Goal: Task Accomplishment & Management: Manage account settings

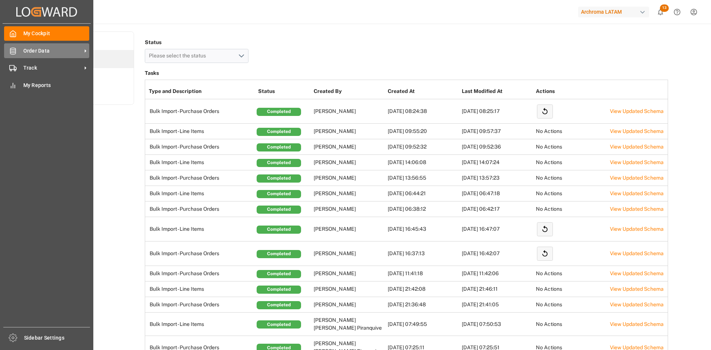
click at [28, 51] on span "Order Data" at bounding box center [52, 51] width 58 height 8
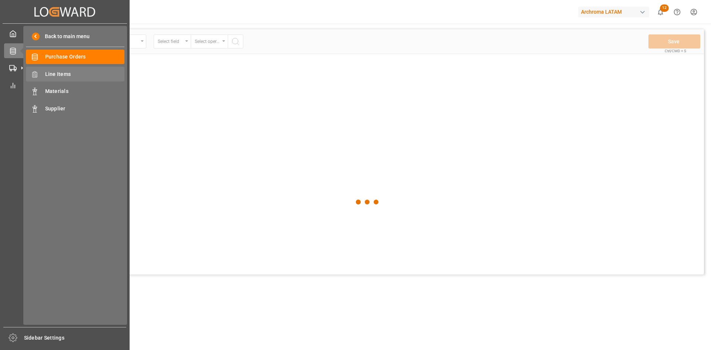
click at [47, 70] on span "Line Items" at bounding box center [85, 74] width 80 height 8
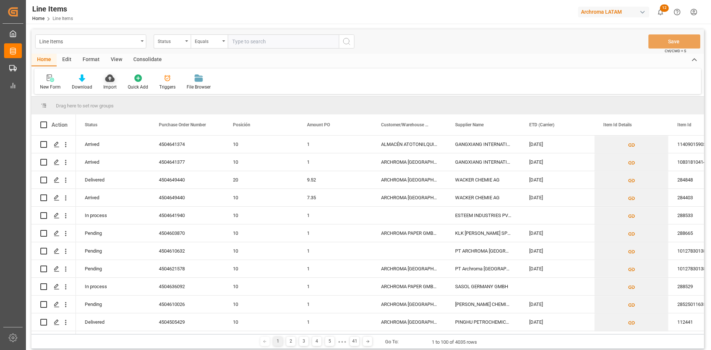
click at [116, 85] on div "Import" at bounding box center [110, 82] width 24 height 16
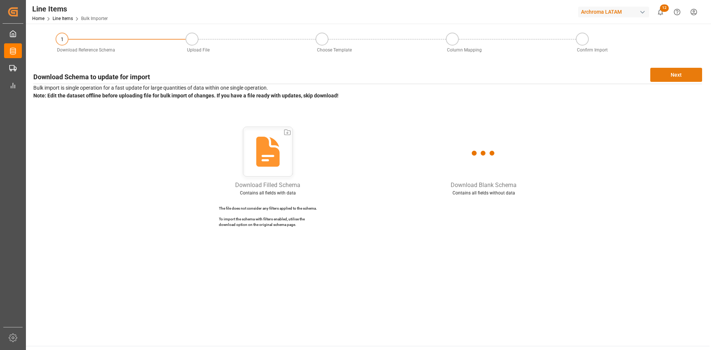
click at [673, 73] on button "Next" at bounding box center [676, 75] width 52 height 14
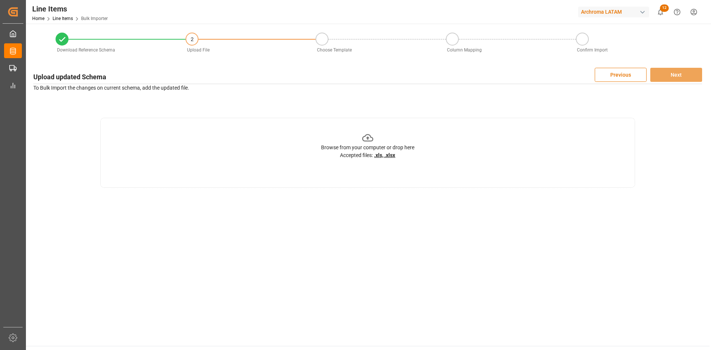
click at [400, 155] on div "Browse from your computer or drop here Accepted files: .xls, .xlsx" at bounding box center [367, 145] width 93 height 27
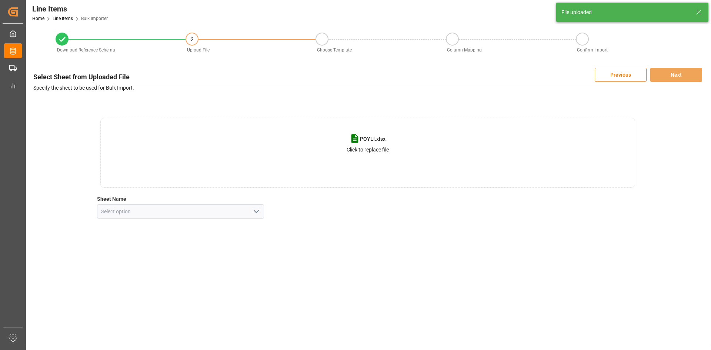
click at [256, 207] on icon "open menu" at bounding box center [256, 211] width 9 height 9
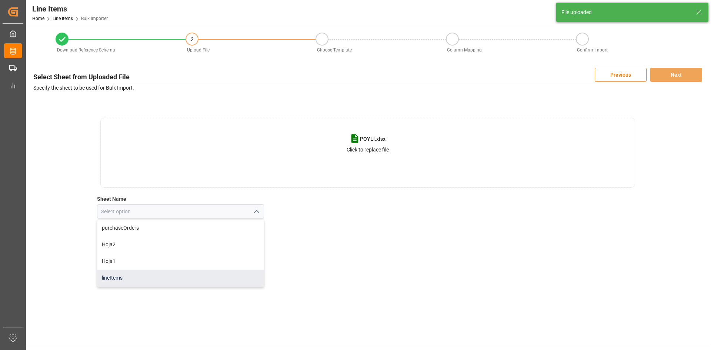
click at [111, 271] on div "lineItems" at bounding box center [180, 278] width 167 height 17
type input "lineItems"
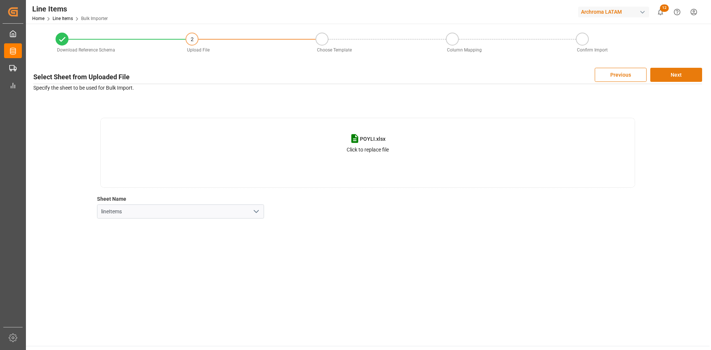
click at [662, 76] on button "Next" at bounding box center [676, 75] width 52 height 14
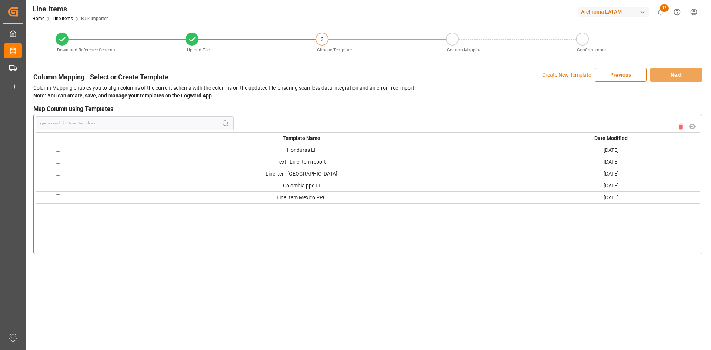
click at [560, 75] on p "Create New Template" at bounding box center [566, 75] width 49 height 14
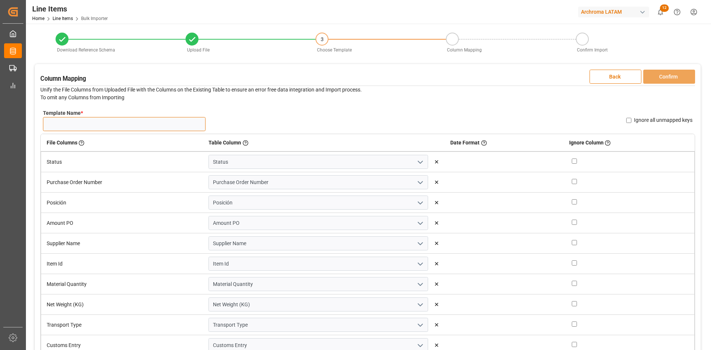
click at [97, 120] on input "Template Name *" at bounding box center [124, 124] width 163 height 14
type input "LI 26.08"
click at [673, 82] on button "Confirm" at bounding box center [669, 77] width 52 height 14
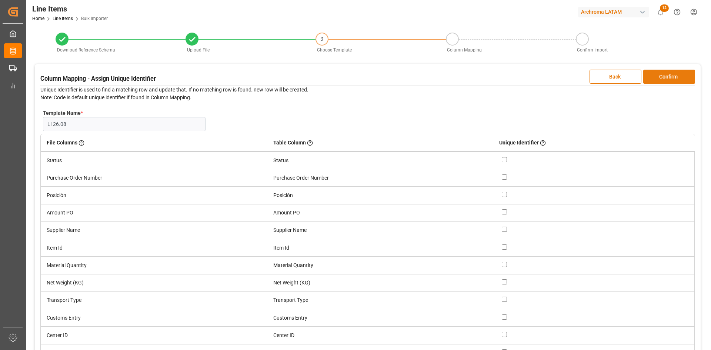
click at [668, 72] on button "Confirm" at bounding box center [669, 77] width 52 height 14
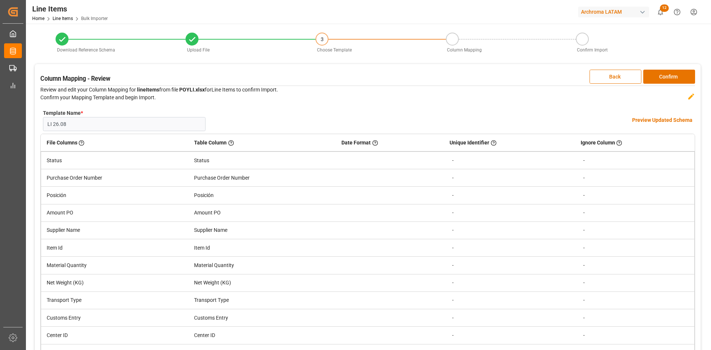
click at [663, 119] on h4 "Preview Updated Schema" at bounding box center [662, 120] width 60 height 8
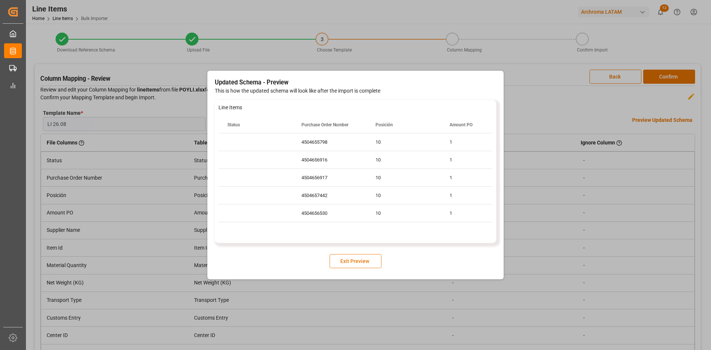
click at [360, 258] on button "Exit Preview" at bounding box center [355, 261] width 52 height 14
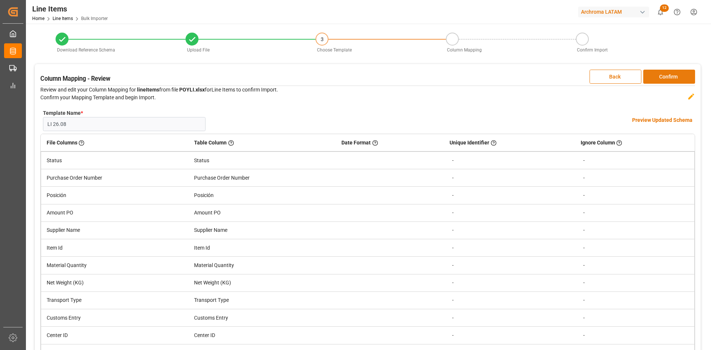
click at [681, 70] on button "Confirm" at bounding box center [669, 77] width 52 height 14
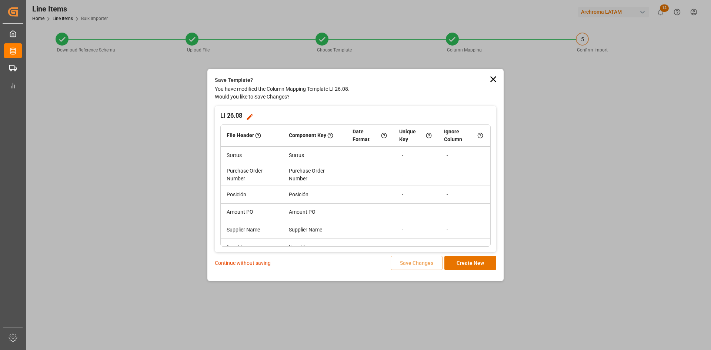
click at [251, 263] on p "Continue without saving" at bounding box center [243, 263] width 56 height 8
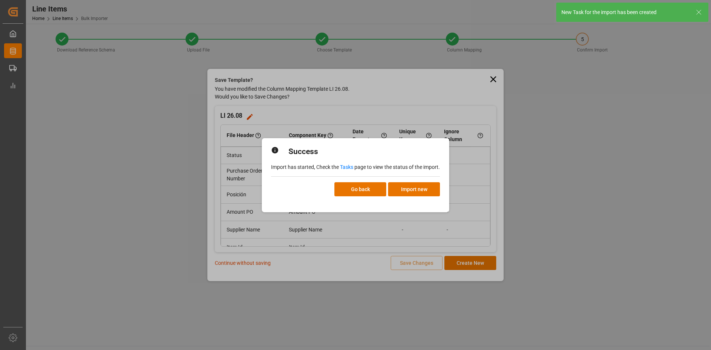
click at [346, 167] on link "Tasks" at bounding box center [346, 167] width 13 height 6
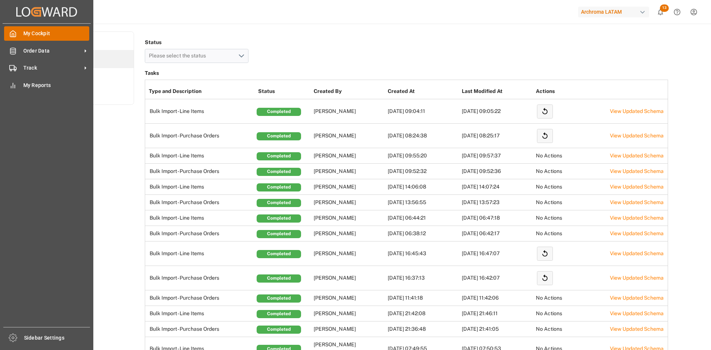
click at [31, 31] on span "My Cockpit" at bounding box center [56, 34] width 66 height 8
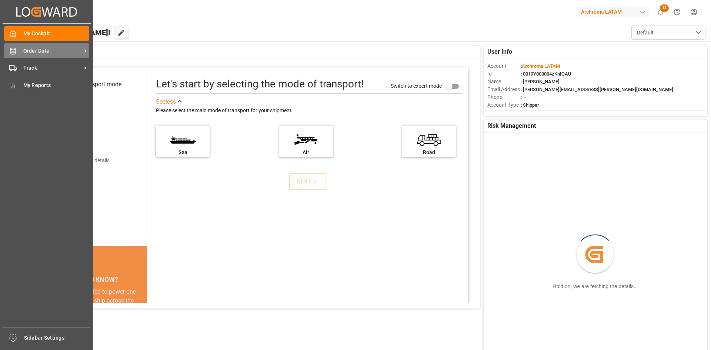
click at [44, 51] on span "Order Data" at bounding box center [52, 51] width 58 height 8
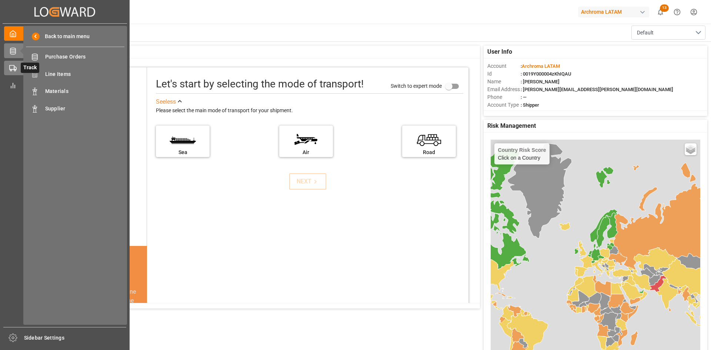
click at [17, 66] on div "Track Track" at bounding box center [64, 68] width 121 height 14
click at [83, 73] on span "Final Delivery" at bounding box center [85, 74] width 80 height 8
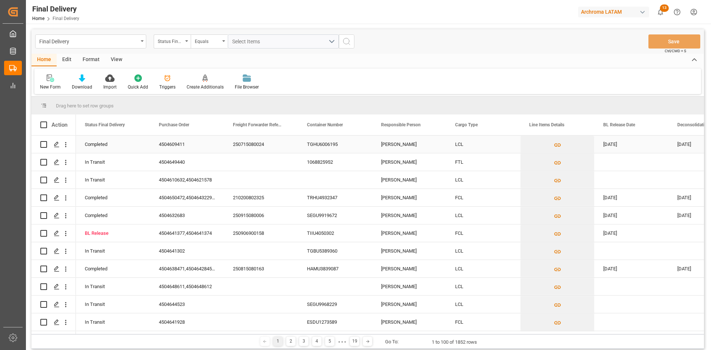
click at [360, 143] on div "TGHU6006195" at bounding box center [335, 143] width 74 height 17
click at [632, 174] on div "Press SPACE to select this row." at bounding box center [631, 179] width 74 height 17
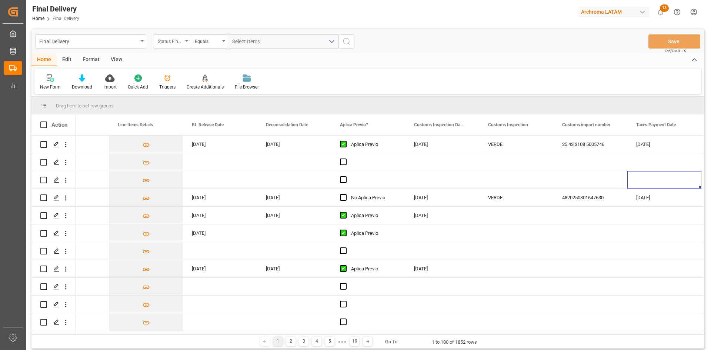
click at [181, 39] on div "Status Final Delivery" at bounding box center [170, 40] width 25 height 9
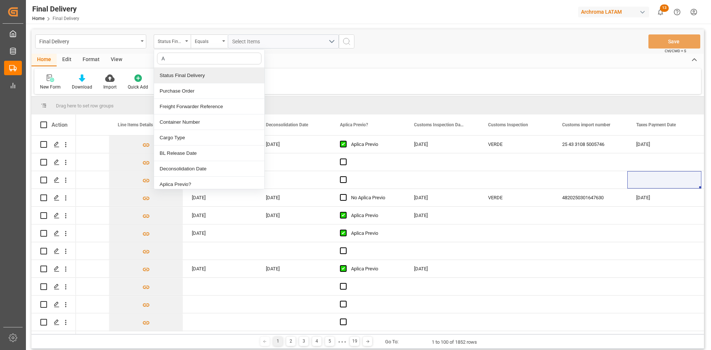
type input "AP"
click at [182, 74] on div "Aplica Previo?" at bounding box center [209, 76] width 110 height 16
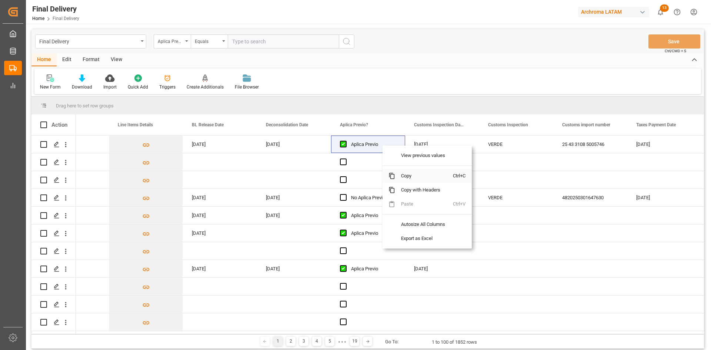
click at [405, 177] on span "Copy" at bounding box center [424, 176] width 58 height 14
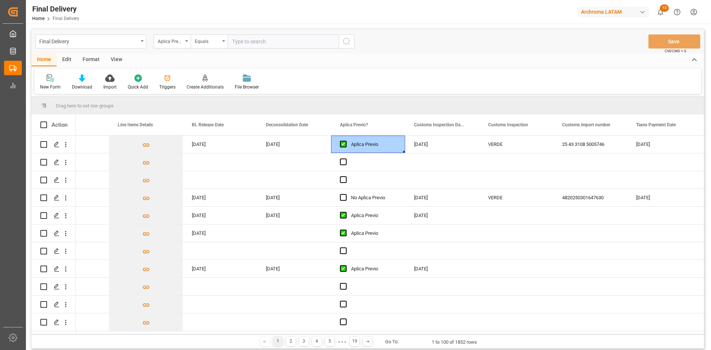
click at [257, 41] on input "text" at bounding box center [283, 41] width 111 height 14
paste input "Aplica Previo"
type input "Aplica Previo"
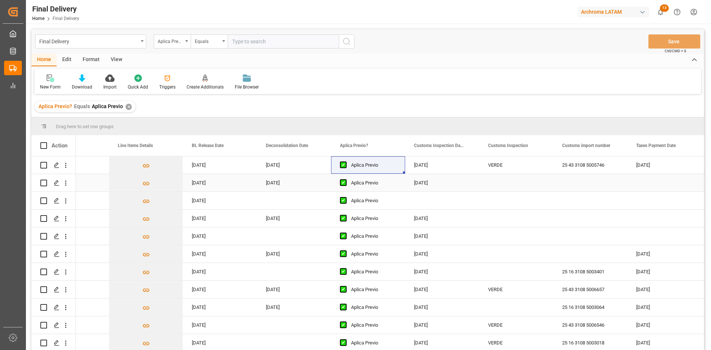
click at [96, 183] on div "LCL" at bounding box center [72, 182] width 74 height 17
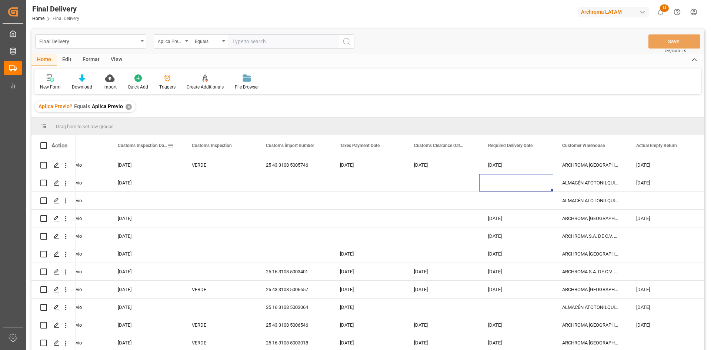
click at [135, 144] on span "Customs Inspection Date" at bounding box center [143, 145] width 50 height 5
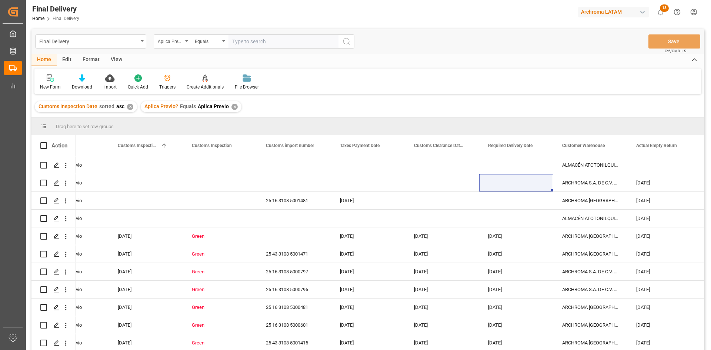
click at [128, 108] on div "✕" at bounding box center [130, 107] width 6 height 6
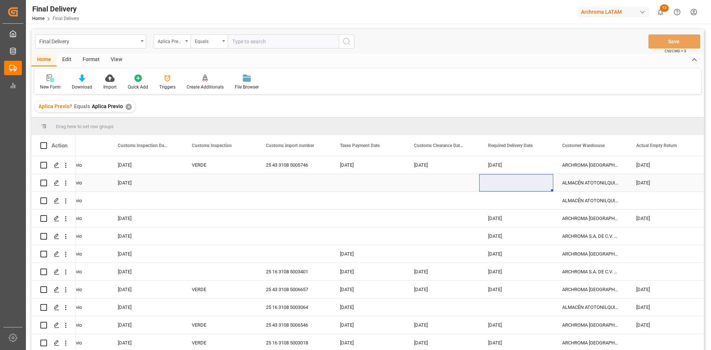
click at [577, 183] on div "ALMACÉN ATOTONILQUILLO" at bounding box center [590, 182] width 74 height 17
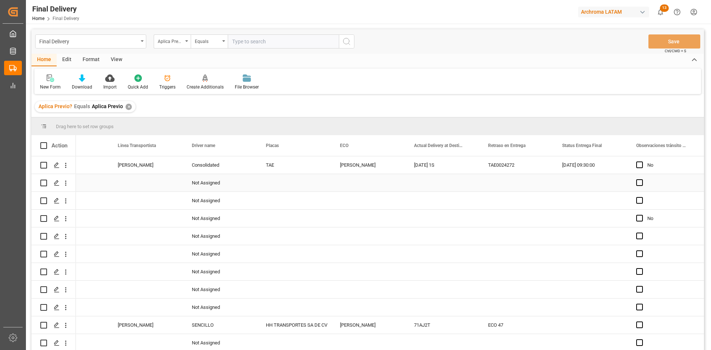
scroll to position [0, 1966]
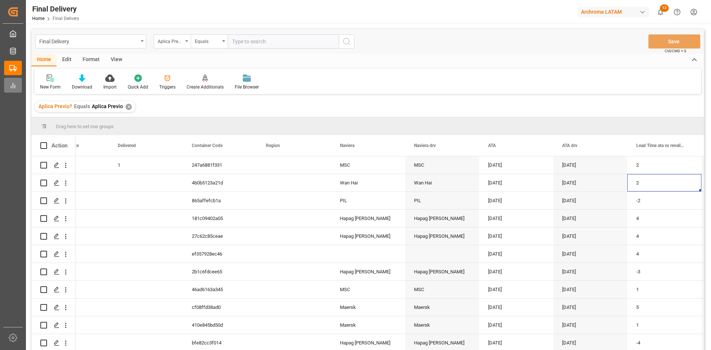
click at [9, 87] on div at bounding box center [10, 85] width 13 height 8
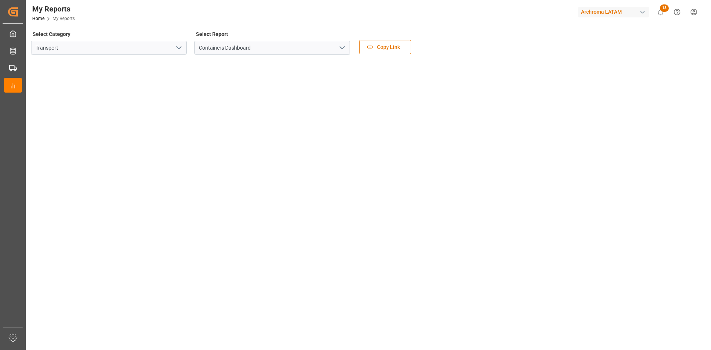
click at [181, 47] on polyline "open menu" at bounding box center [179, 48] width 4 height 2
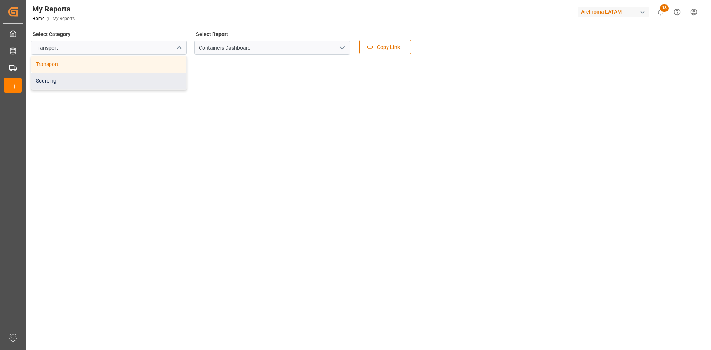
click at [100, 84] on div "Sourcing" at bounding box center [108, 81] width 155 height 17
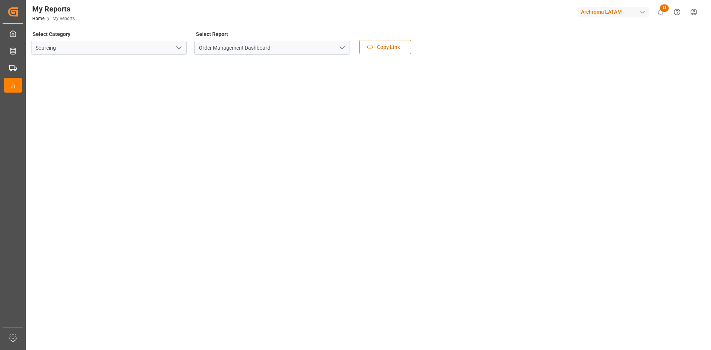
click at [341, 48] on polyline "open menu" at bounding box center [342, 48] width 4 height 2
click at [244, 67] on div "Order Management Dashboard" at bounding box center [272, 64] width 155 height 17
click at [432, 114] on tableau-viz at bounding box center [368, 172] width 672 height 222
click at [389, 48] on span "Copy Link" at bounding box center [388, 47] width 30 height 8
click at [351, 84] on tableau-viz at bounding box center [368, 172] width 672 height 222
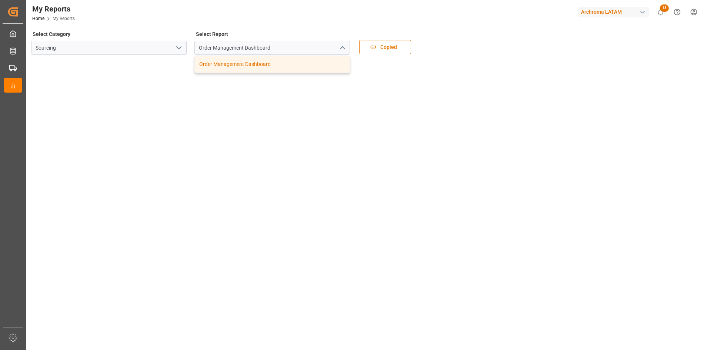
click at [288, 66] on div "Order Management Dashboard" at bounding box center [272, 64] width 155 height 17
drag, startPoint x: 408, startPoint y: 102, endPoint x: 394, endPoint y: 102, distance: 14.1
click at [408, 103] on tableau-viz at bounding box center [368, 172] width 672 height 222
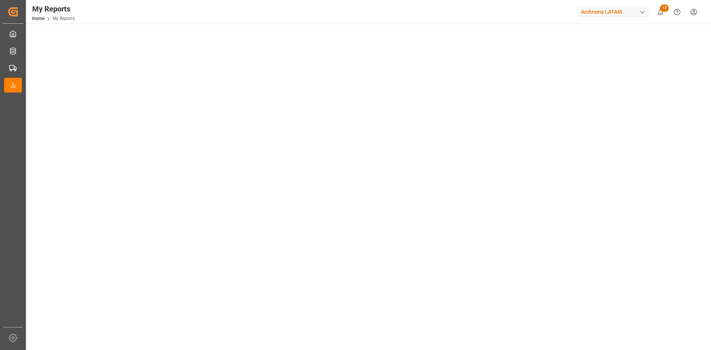
scroll to position [259, 0]
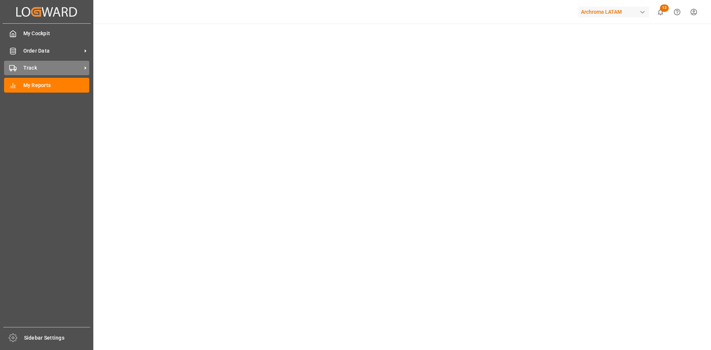
click at [14, 64] on icon at bounding box center [12, 67] width 7 height 7
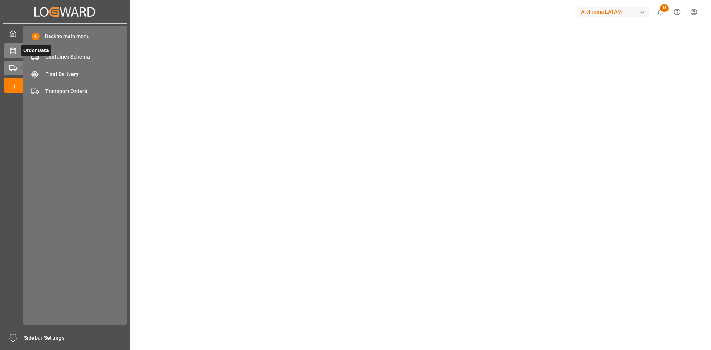
click at [6, 50] on div at bounding box center [10, 51] width 13 height 8
click at [20, 72] on icon at bounding box center [22, 68] width 8 height 8
click at [77, 56] on span "Container Schema" at bounding box center [85, 57] width 80 height 8
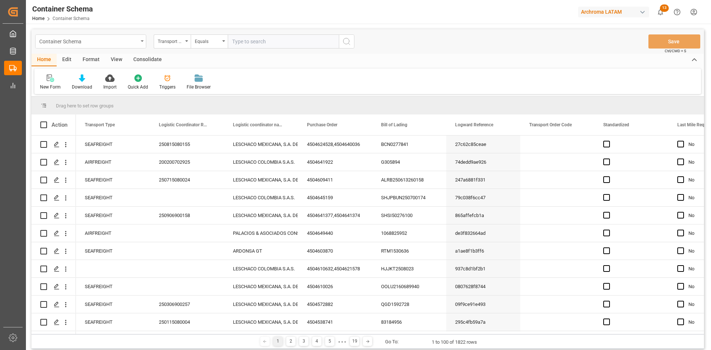
click at [136, 44] on div "Container Schema" at bounding box center [88, 40] width 99 height 9
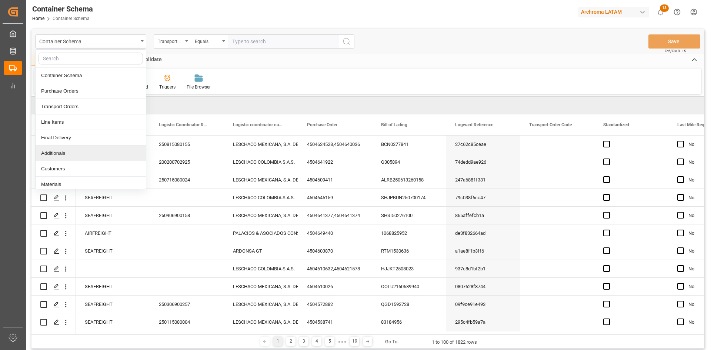
click at [88, 157] on div "Additionals" at bounding box center [91, 153] width 110 height 16
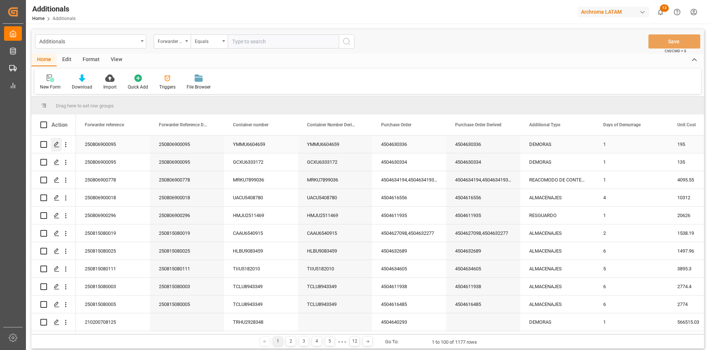
click at [57, 143] on icon "Press SPACE to select this row." at bounding box center [57, 144] width 6 height 6
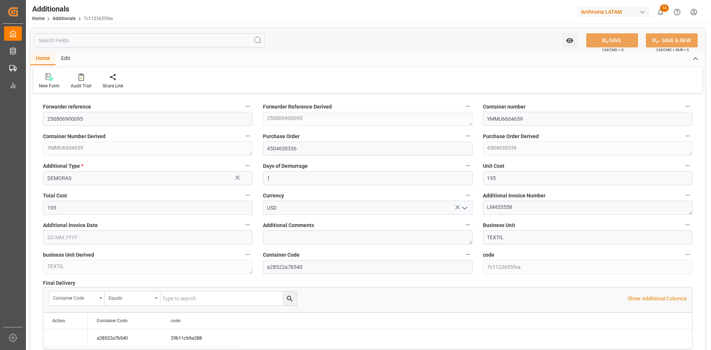
type input "1"
type input "195"
type input "[DATE]"
click at [60, 20] on link "Additionals" at bounding box center [64, 18] width 23 height 5
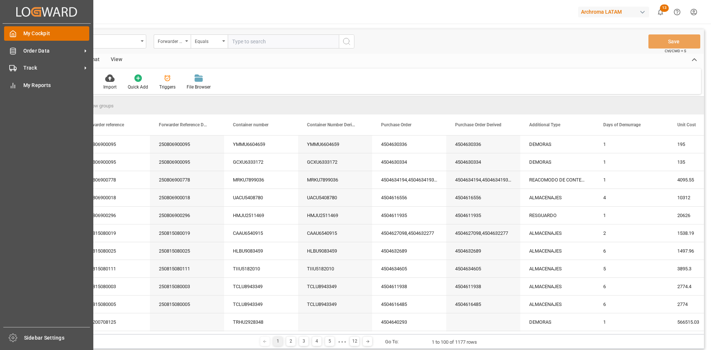
click at [43, 36] on span "My Cockpit" at bounding box center [56, 34] width 66 height 8
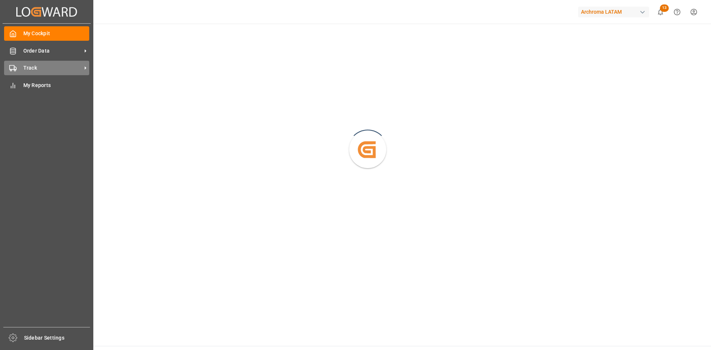
click at [44, 65] on span "Track" at bounding box center [52, 68] width 58 height 8
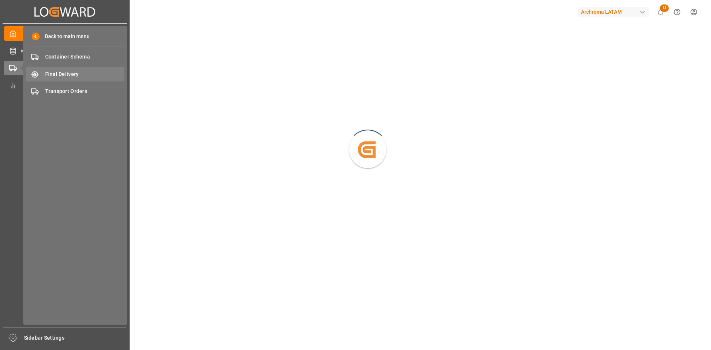
click at [62, 70] on div "Final Delivery Final Delivery" at bounding box center [75, 74] width 98 height 14
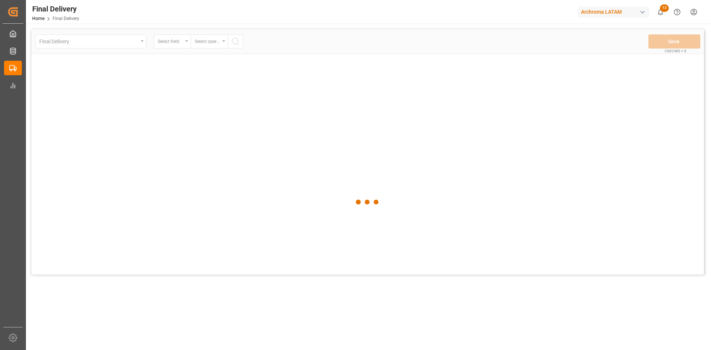
click at [136, 43] on div at bounding box center [367, 201] width 672 height 345
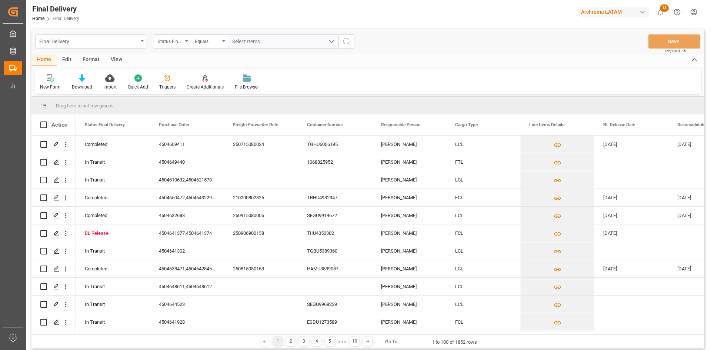
click at [137, 38] on div "Final Delivery" at bounding box center [88, 40] width 99 height 9
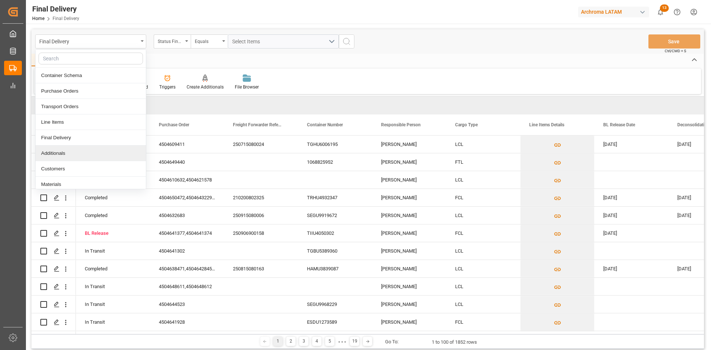
click at [78, 155] on div "Additionals" at bounding box center [91, 153] width 110 height 16
